Goal: Check status: Check status

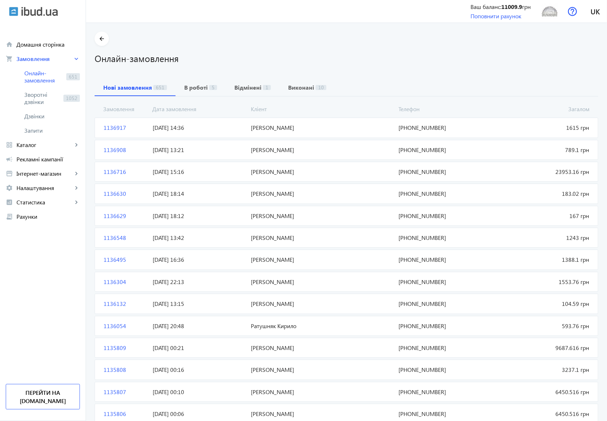
click at [112, 127] on span "1136917" at bounding box center [125, 128] width 49 height 8
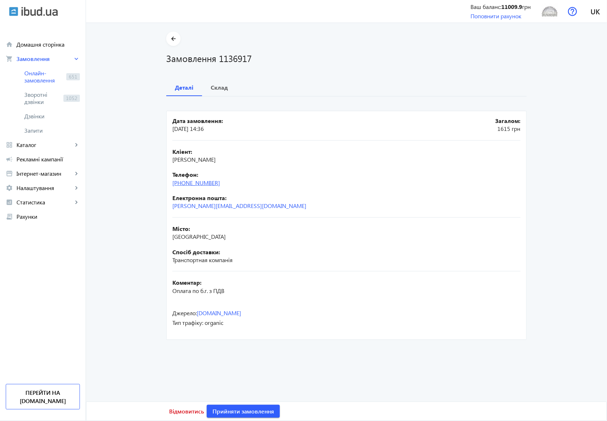
drag, startPoint x: 230, startPoint y: 183, endPoint x: 188, endPoint y: 182, distance: 42.3
click at [188, 182] on div "Телефон: [PHONE_NUMBER]" at bounding box center [346, 178] width 348 height 16
copy link "93) [PHONE_NUMBER]"
click at [219, 87] on b "Склад" at bounding box center [219, 88] width 17 height 6
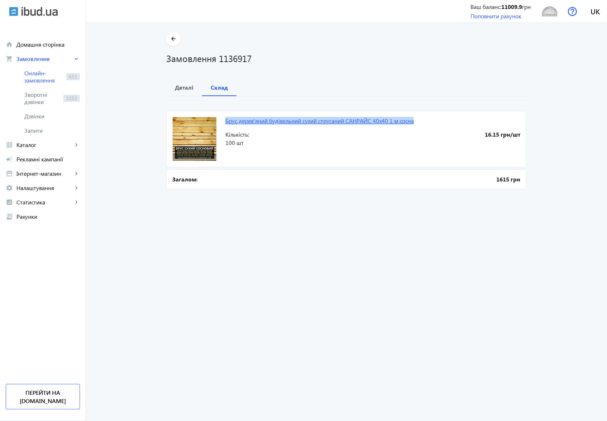
drag, startPoint x: 222, startPoint y: 117, endPoint x: 415, endPoint y: 118, distance: 192.7
click at [415, 118] on mat-card "Брус дерев'яний будівельний сухий струганий CAΗPАЙC 40х40 1 м сосна 16.15 грн/ш…" at bounding box center [346, 139] width 360 height 57
copy link "Брус дерев'яний будівельний сухий струганий CAΗPАЙC 40х40 1 м сосна"
drag, startPoint x: 218, startPoint y: 57, endPoint x: 250, endPoint y: 58, distance: 31.9
click at [250, 58] on h1 "Замовлення 1136917" at bounding box center [346, 58] width 360 height 13
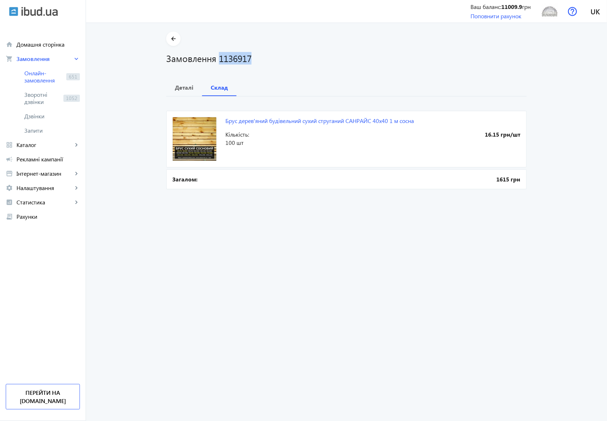
copy h1 "1136917"
